Goal: Task Accomplishment & Management: Complete application form

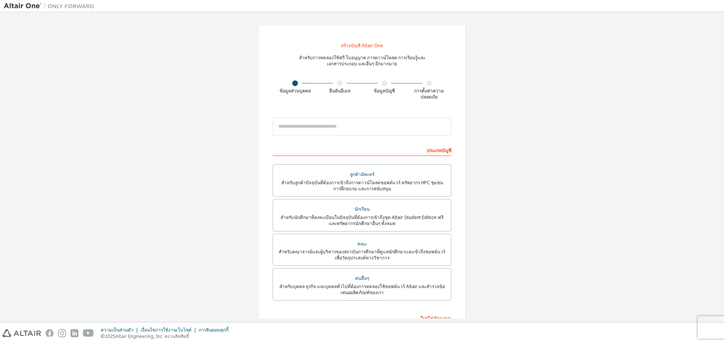
click at [552, 88] on div "สร้างบัญชี Altair One สำหรับการทดลองใช้ฟรี ใบอนุญาต การดาวน์โหลด การเรียนรู้และ…" at bounding box center [362, 219] width 717 height 407
click at [398, 206] on div "นักเรียน" at bounding box center [362, 209] width 169 height 11
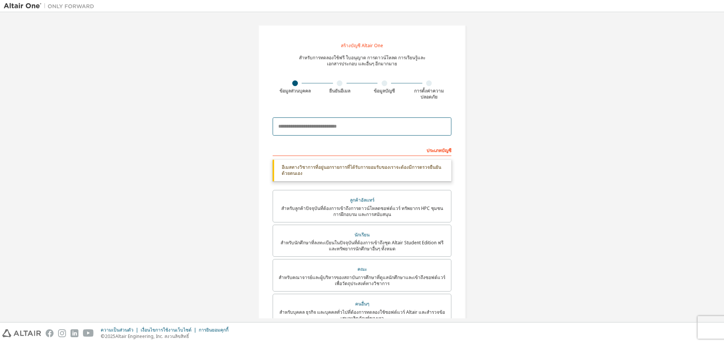
click at [388, 121] on input "email" at bounding box center [362, 126] width 179 height 18
drag, startPoint x: 294, startPoint y: 126, endPoint x: 267, endPoint y: 133, distance: 27.4
click at [267, 133] on div "**********" at bounding box center [362, 232] width 208 height 415
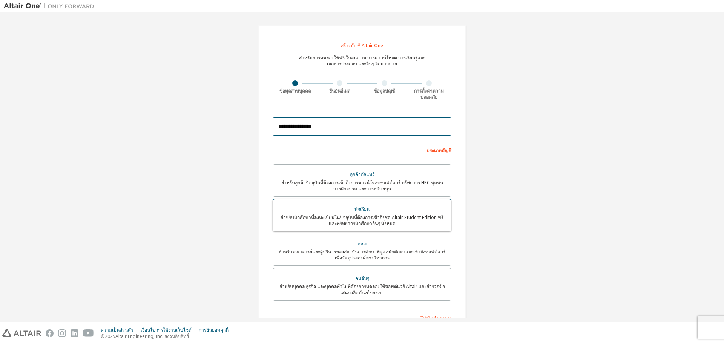
type input "**********"
click at [400, 223] on div "สำหรับนักศึกษาที่ลงทะเบียนในปัจจุบันที่ต้องการเข้าถึงชุด Altair Student Edition…" at bounding box center [362, 220] width 169 height 12
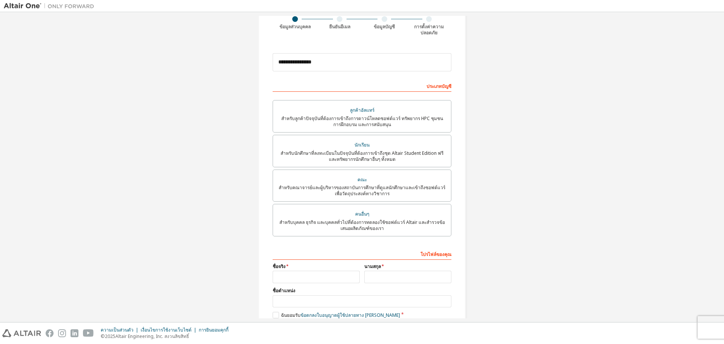
scroll to position [105, 0]
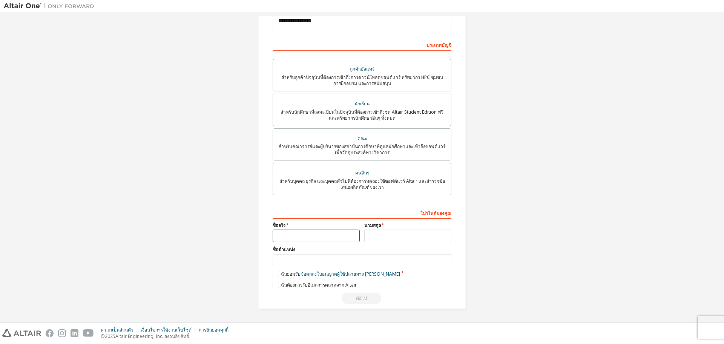
click at [318, 236] on input "text" at bounding box center [316, 235] width 87 height 12
type input "*******"
click at [376, 237] on input "text" at bounding box center [407, 235] width 87 height 12
type input "*******"
click at [317, 260] on input "text" at bounding box center [362, 260] width 179 height 12
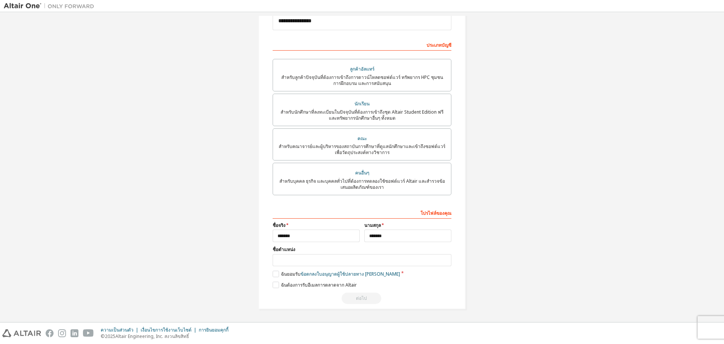
click at [273, 269] on div "โปรไฟล์ของคุณ ชื่อจริง ******* นามสกุล ******* ชื่อตำแหน่ง โปรดระบุรัฐ/จังหวัดเ…" at bounding box center [362, 255] width 179 height 98
click at [274, 277] on label "ฉันยอมรับ ข้อตกลงใบอนุญาตผู้ใช้ปลายทาง เชิงวิชาการ" at bounding box center [337, 274] width 128 height 6
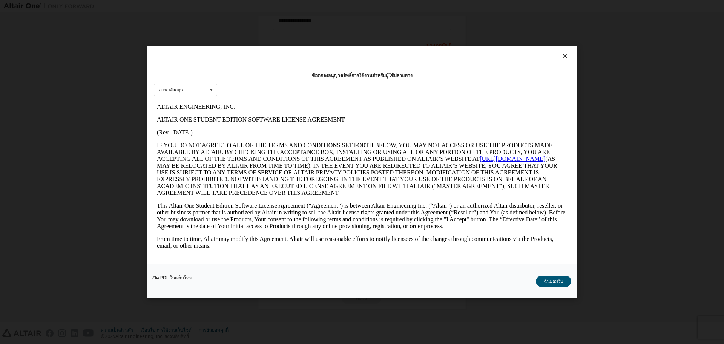
scroll to position [0, 0]
click at [553, 279] on font "ฉันยอมรับ" at bounding box center [554, 281] width 20 height 6
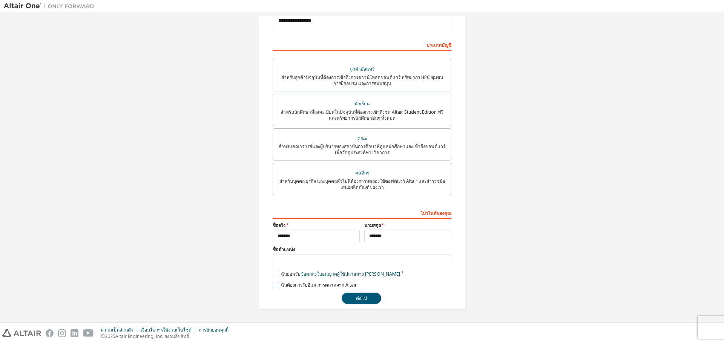
drag, startPoint x: 271, startPoint y: 284, endPoint x: 274, endPoint y: 280, distance: 4.8
click at [273, 284] on label "ฉันต้องการรับอีเมลการตลาดจาก Altair" at bounding box center [315, 284] width 84 height 6
click at [307, 262] on input "text" at bounding box center [362, 260] width 179 height 12
type input "*"
click at [394, 114] on font "สำหรับนักศึกษาที่ลงทะเบียนในปัจจุบันที่ต้องการเข้าถึงชุด Altair Student Edition…" at bounding box center [362, 115] width 163 height 12
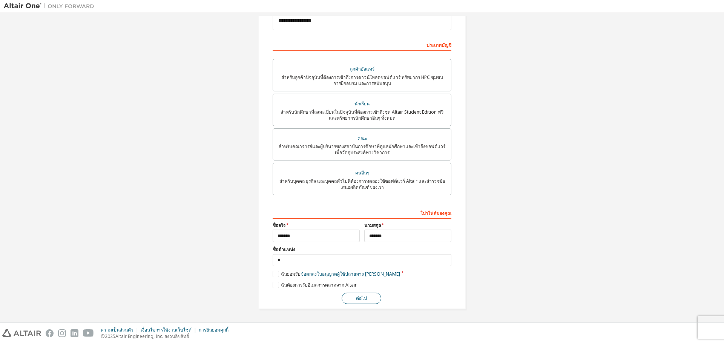
click at [370, 299] on button "ต่อไป" at bounding box center [362, 297] width 40 height 11
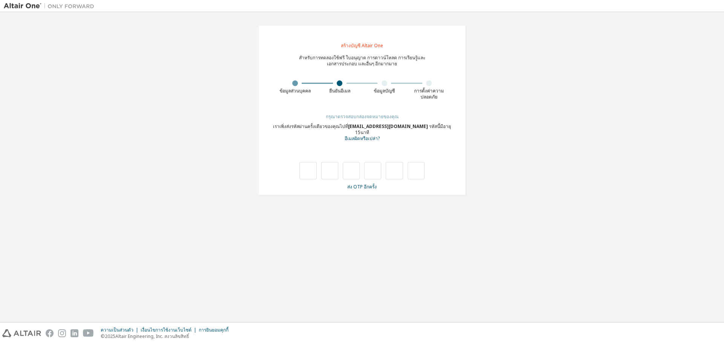
type input "*"
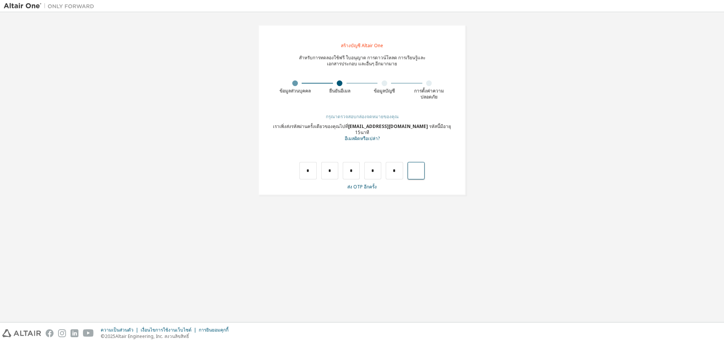
type input "*"
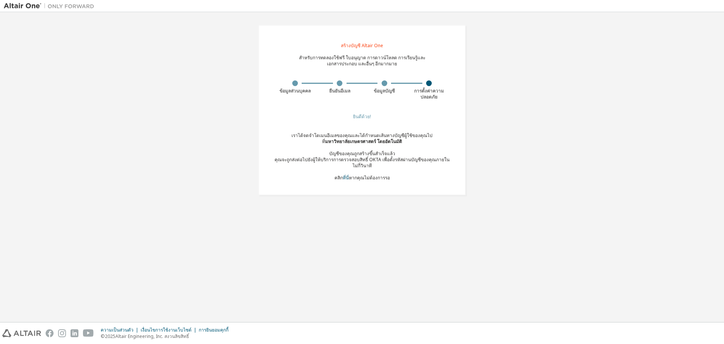
click at [366, 108] on div "สร้างบัญชี Altair One สำหรับการทดลองใช้ฟรี ใบอนุญาต การดาวน์โหลด การเรียนรู้และ…" at bounding box center [362, 110] width 208 height 170
